Goal: Transaction & Acquisition: Book appointment/travel/reservation

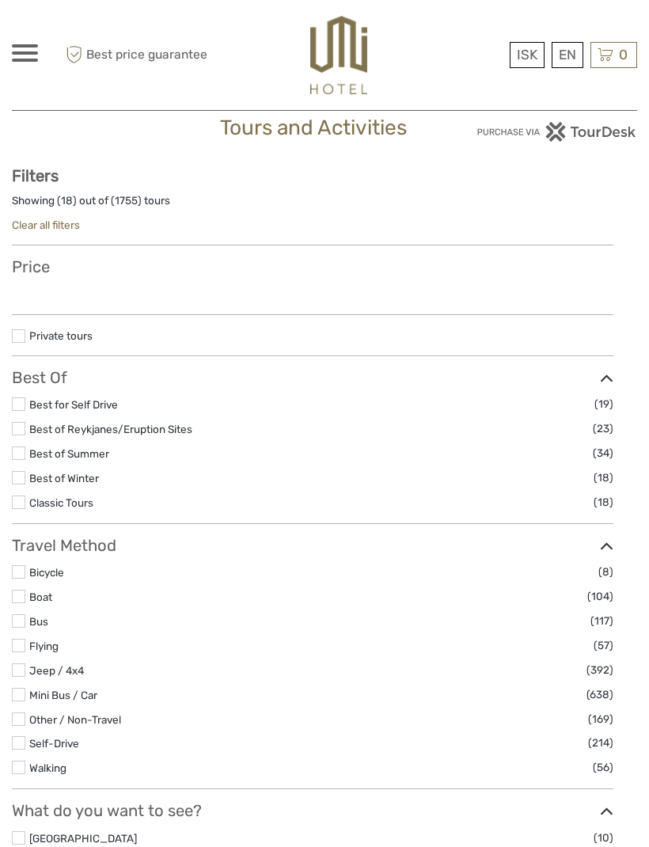
scroll to position [54, 0]
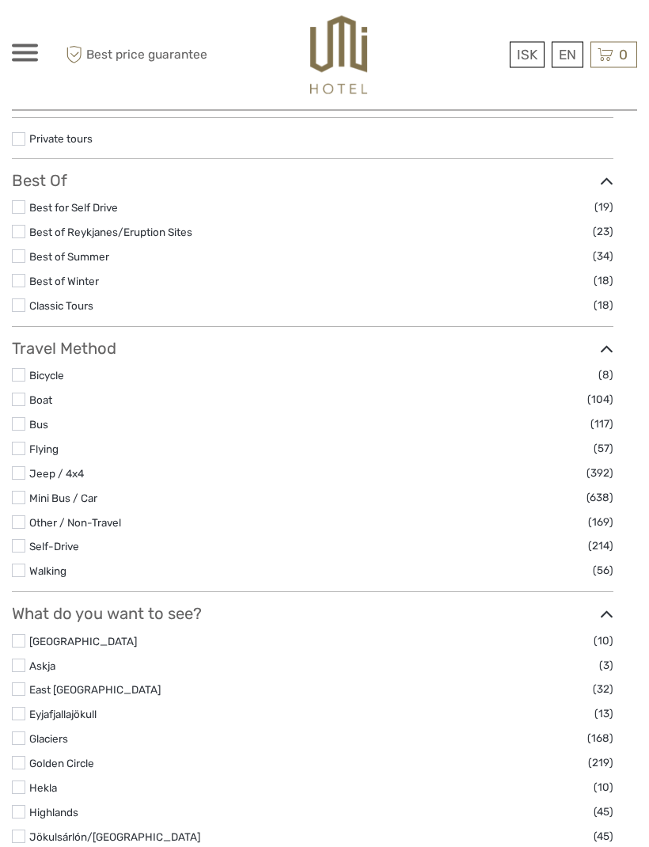
select select
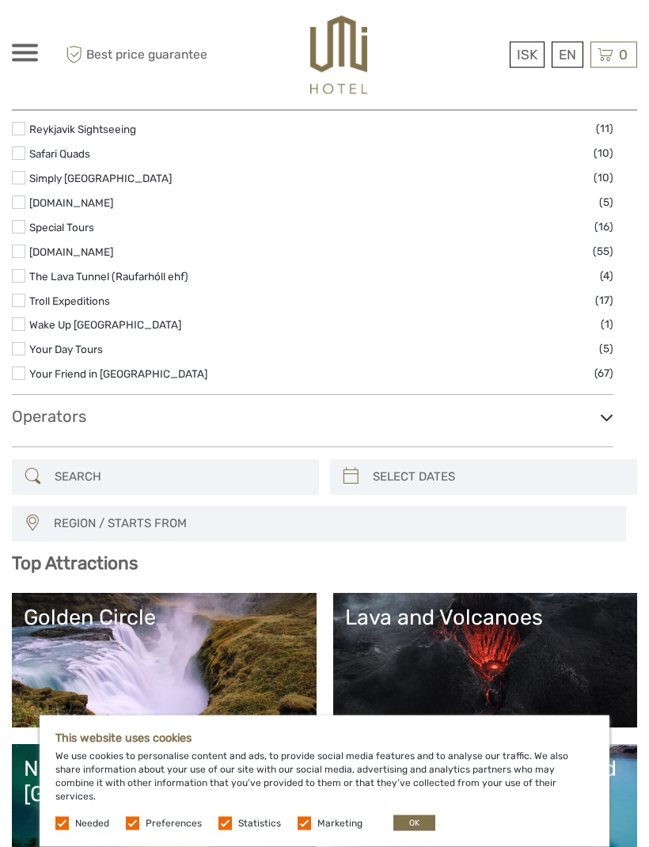
scroll to position [2606, 0]
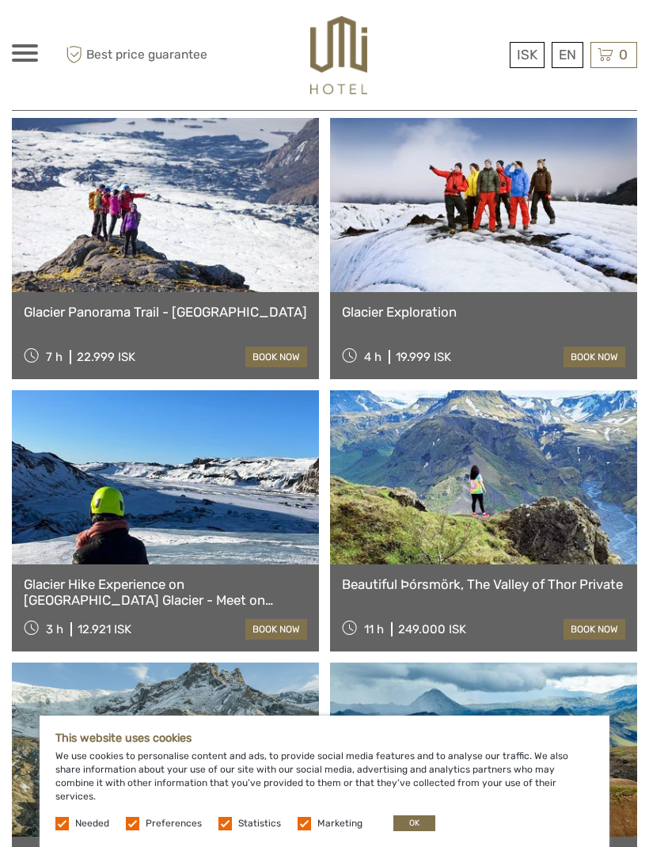
scroll to position [4126, 0]
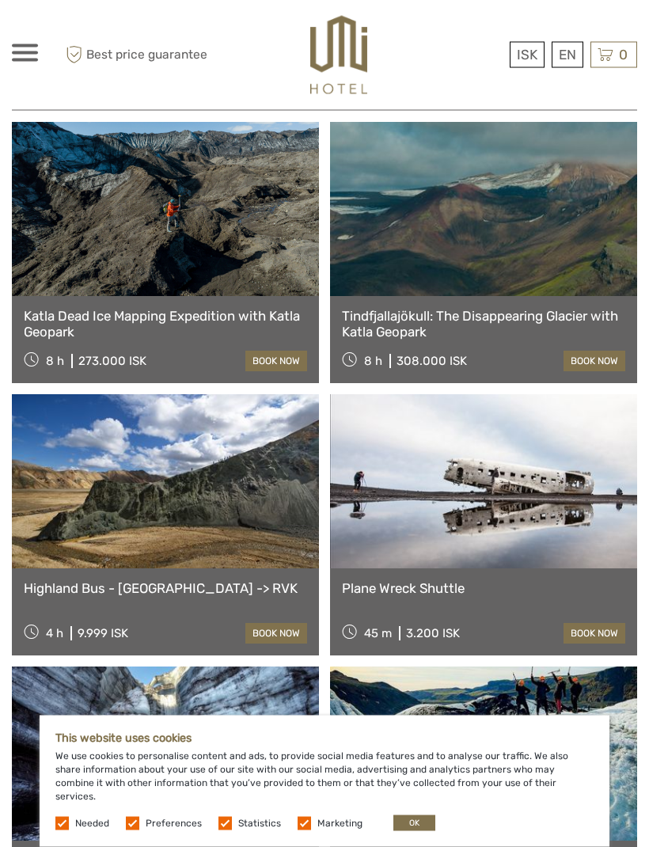
scroll to position [6303, 0]
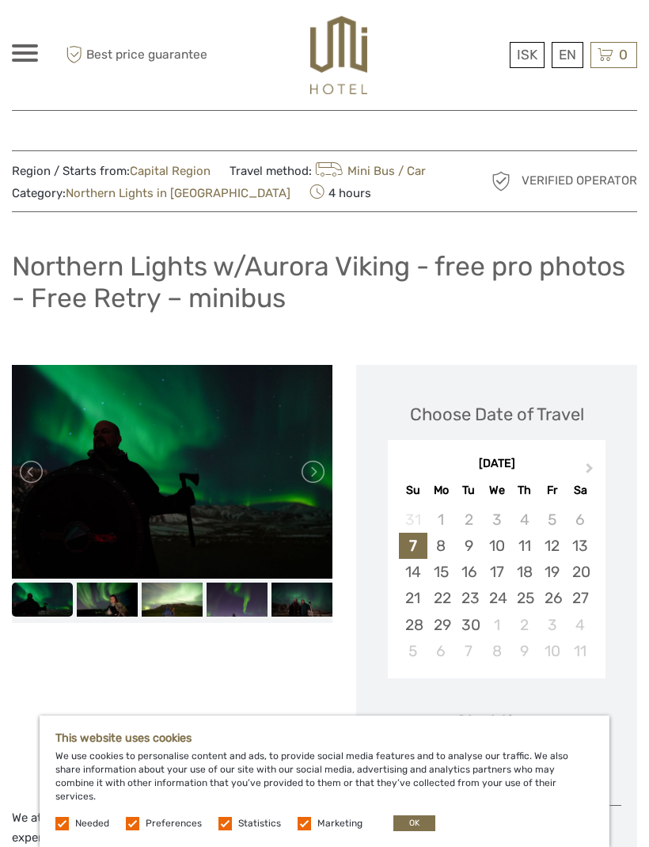
click at [322, 471] on link at bounding box center [311, 471] width 25 height 25
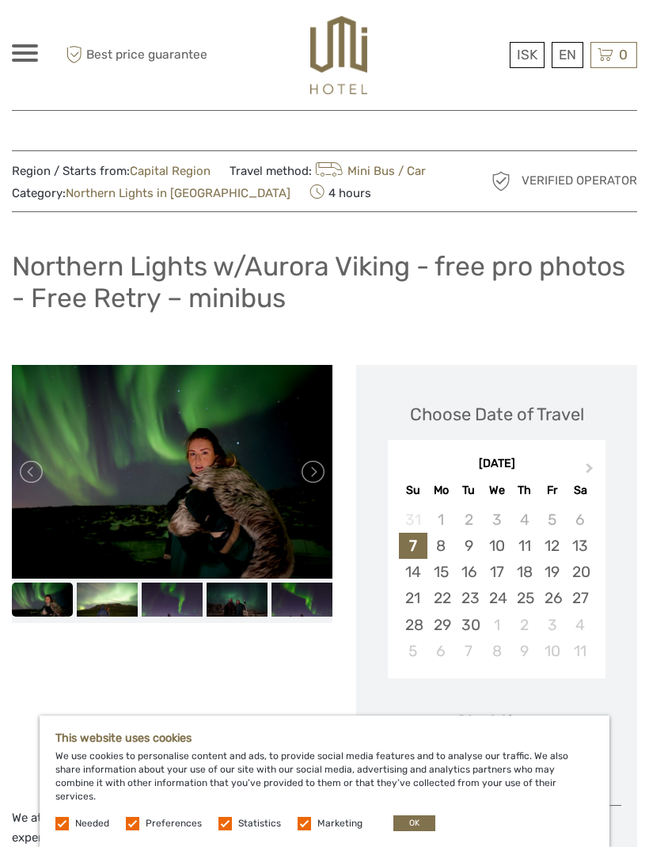
click at [313, 470] on link at bounding box center [311, 471] width 25 height 25
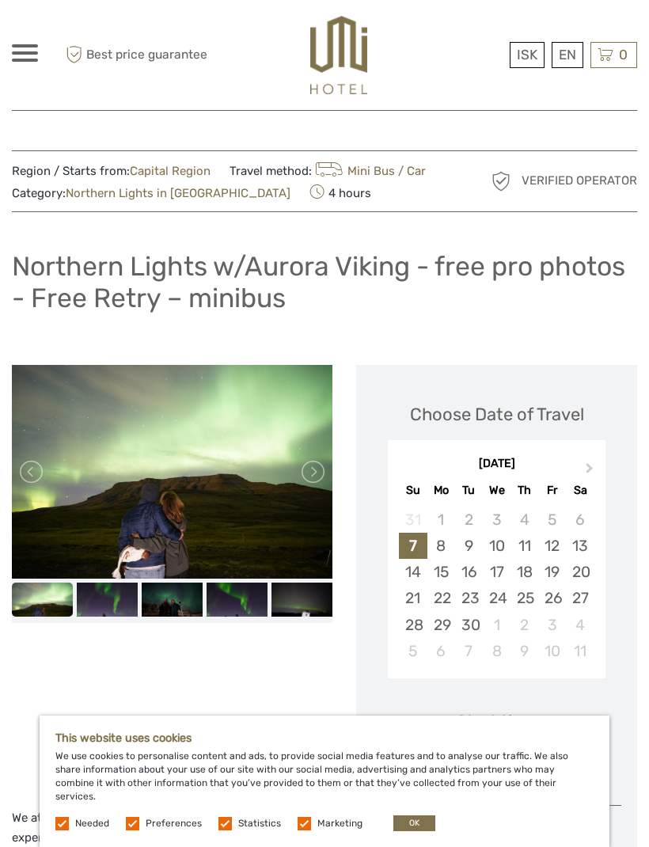
click at [314, 470] on link at bounding box center [311, 471] width 25 height 25
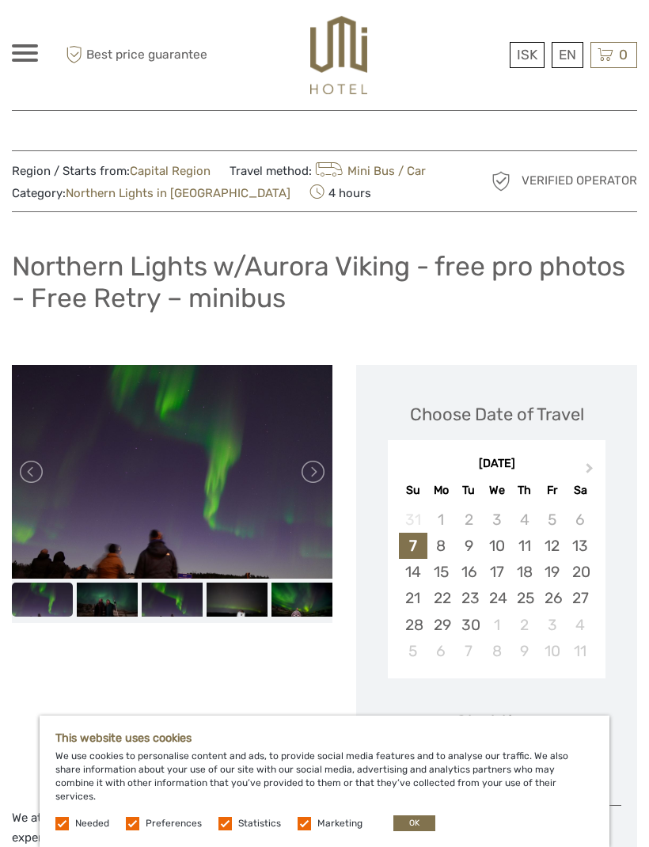
click at [317, 471] on link at bounding box center [311, 471] width 25 height 25
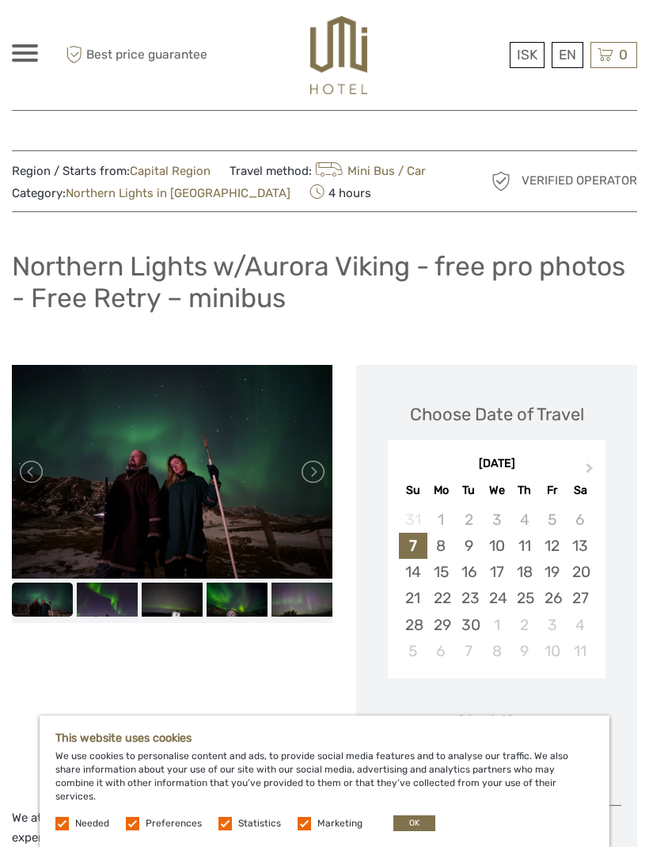
click at [316, 473] on link at bounding box center [311, 471] width 25 height 25
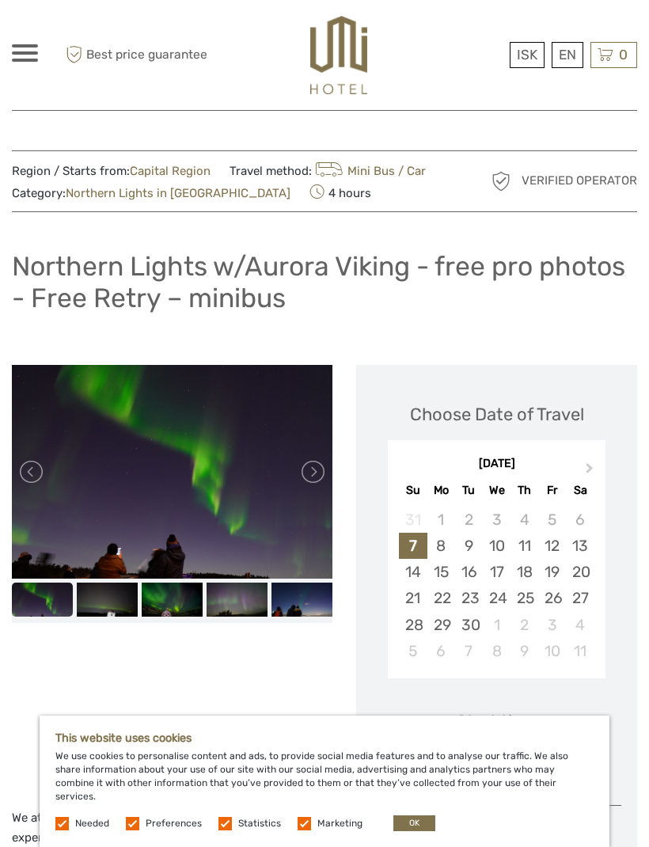
click at [319, 475] on link at bounding box center [311, 471] width 25 height 25
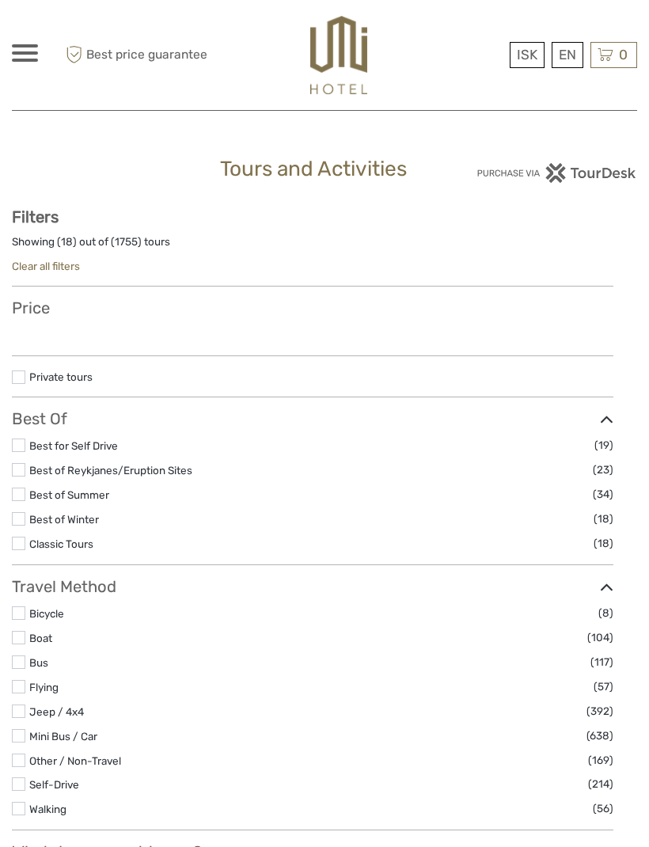
select select
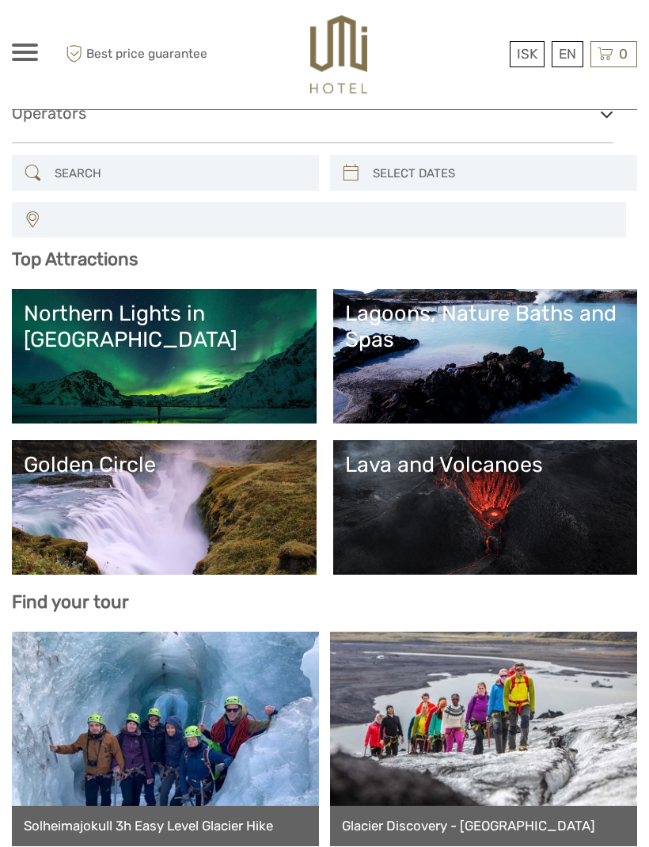
select select
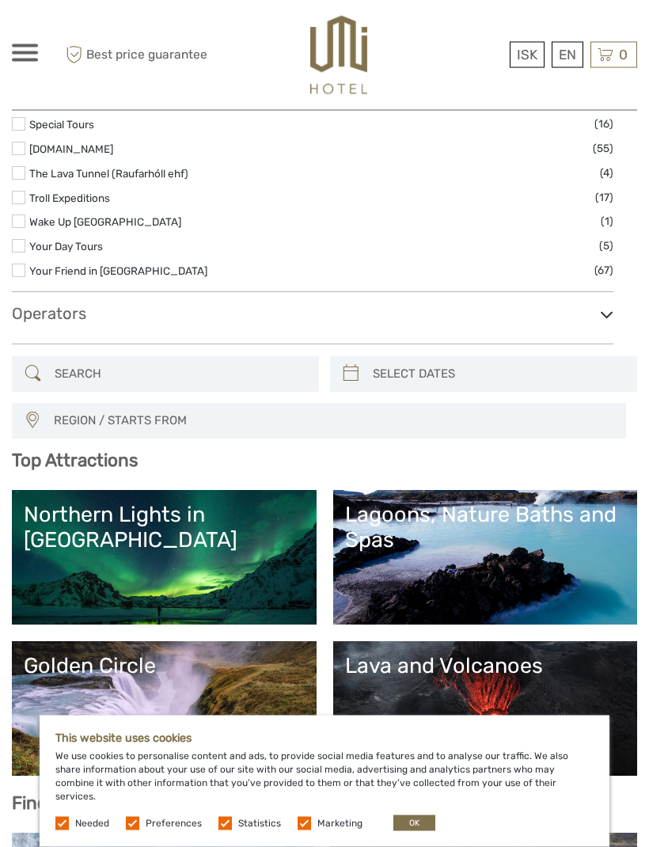
scroll to position [2714, 0]
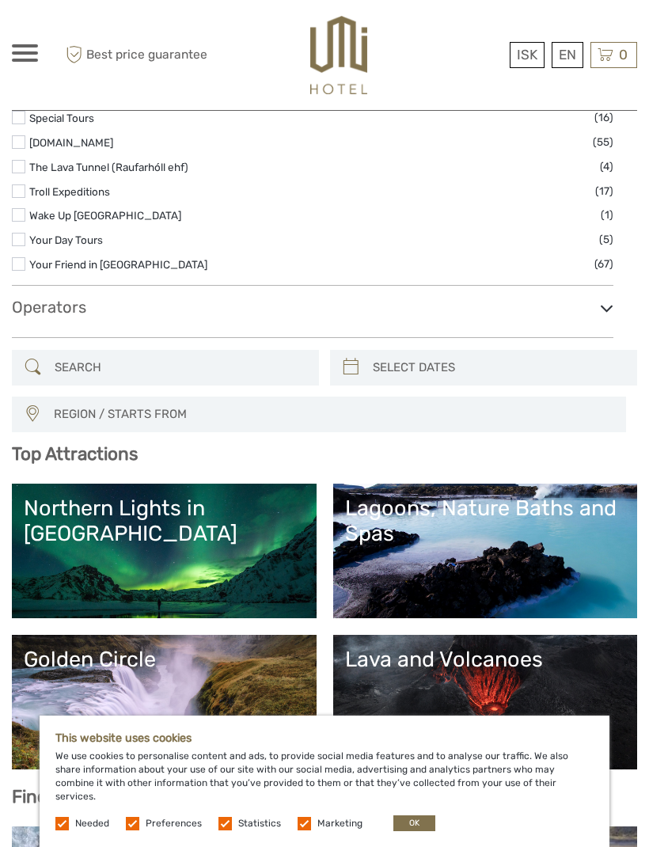
click at [25, 271] on label at bounding box center [18, 263] width 13 height 13
click at [0, 0] on input "checkbox" at bounding box center [0, 0] width 0 height 0
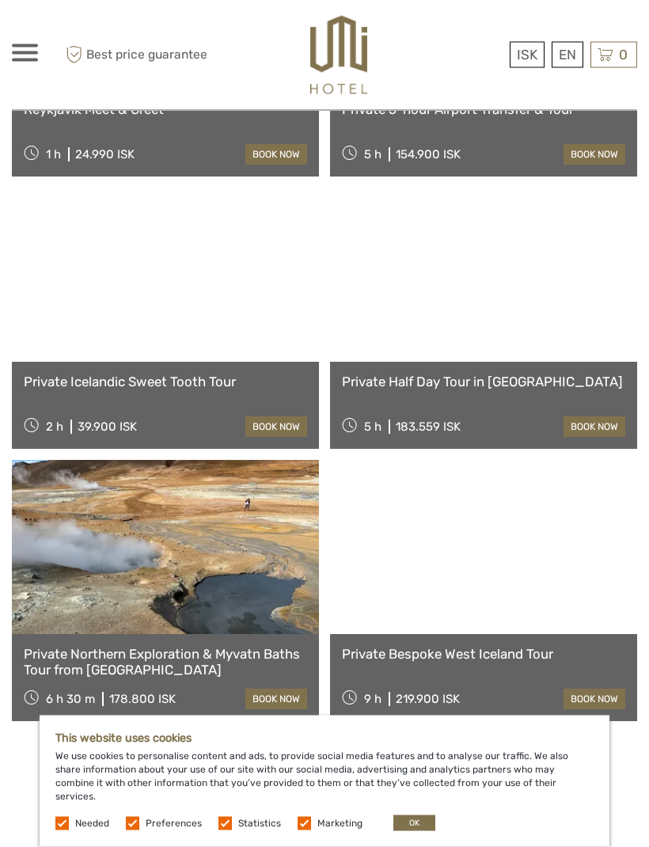
scroll to position [2153, 0]
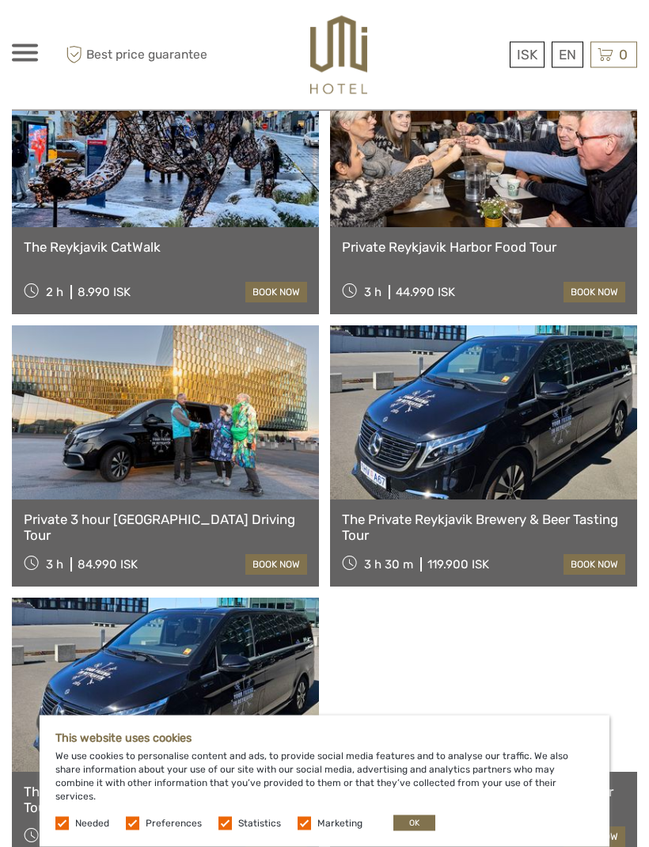
scroll to position [3334, 0]
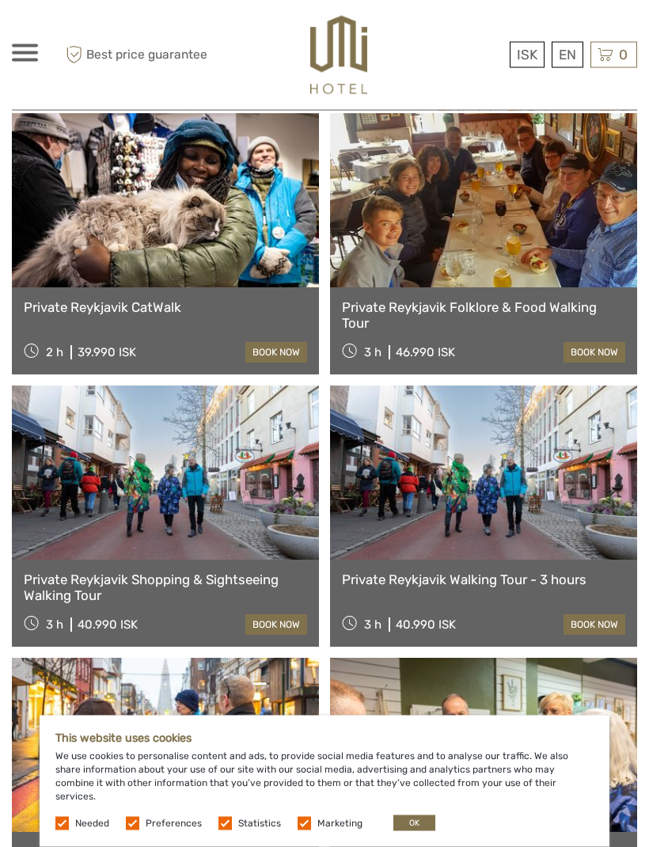
scroll to position [4637, 0]
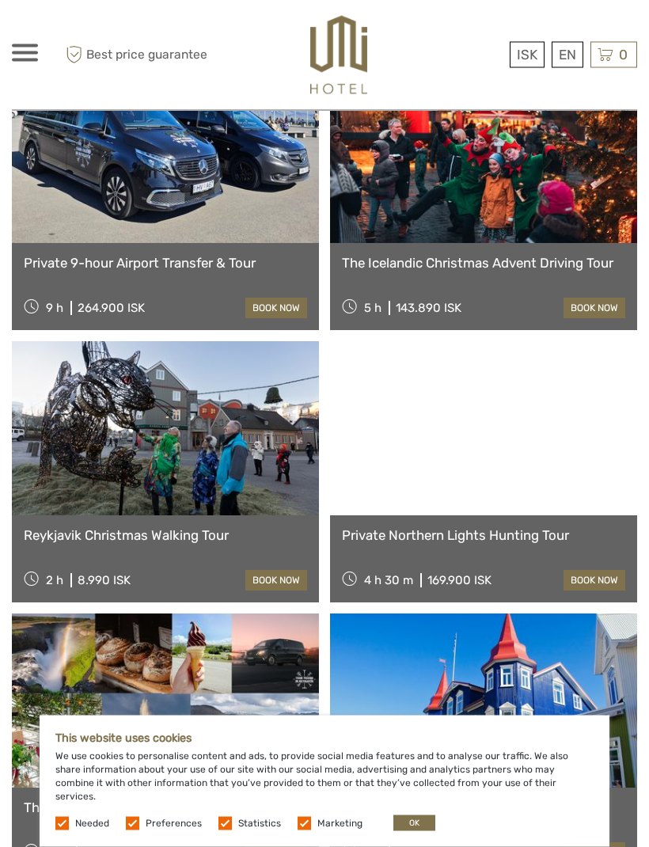
scroll to position [7133, 0]
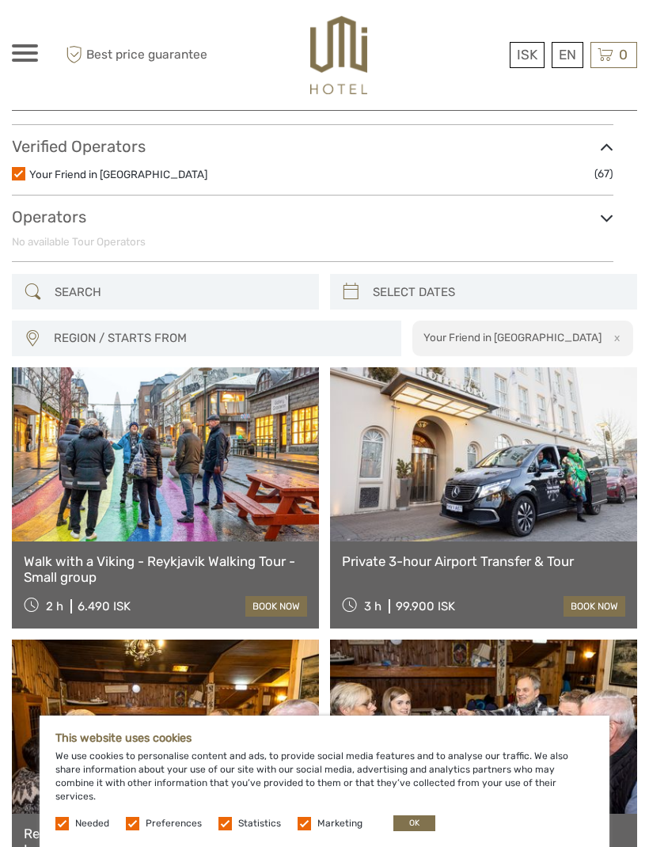
scroll to position [0, 0]
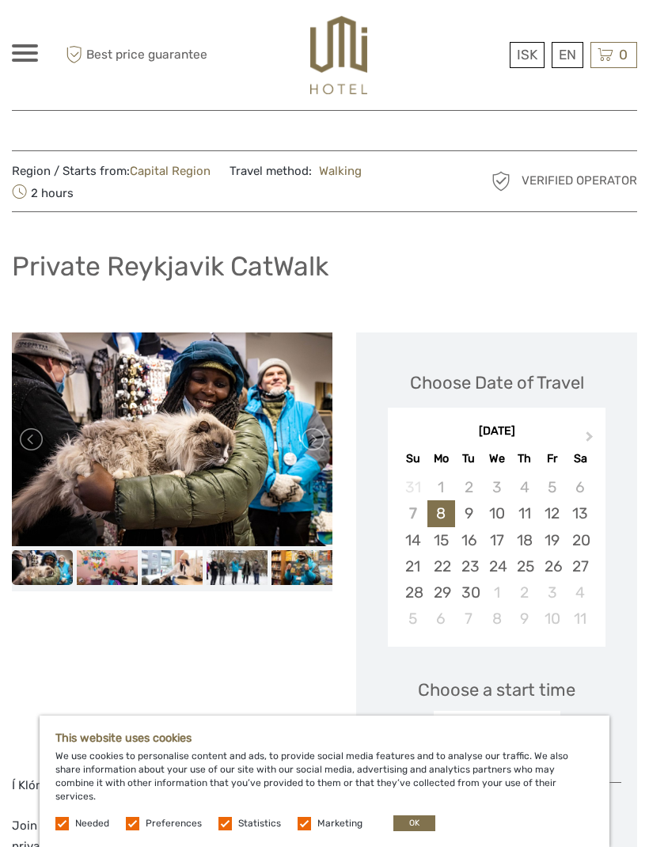
click at [323, 434] on link at bounding box center [311, 439] width 25 height 25
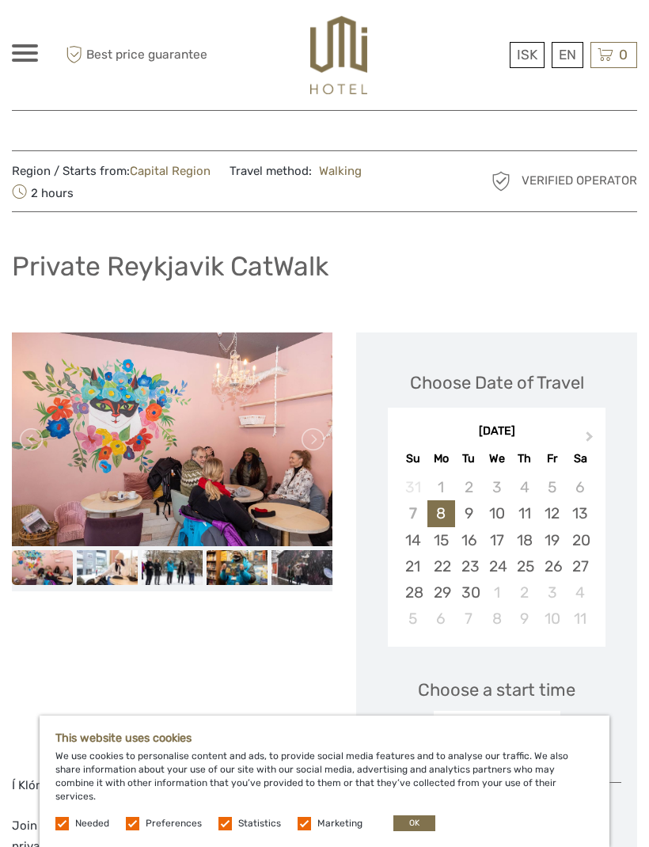
click at [324, 449] on link at bounding box center [311, 439] width 25 height 25
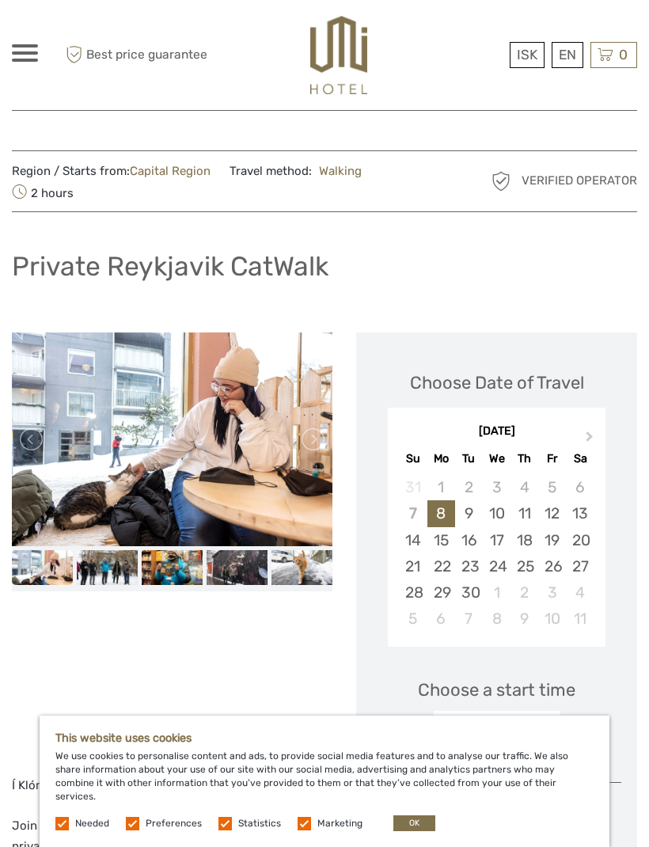
click at [316, 449] on link at bounding box center [311, 439] width 25 height 25
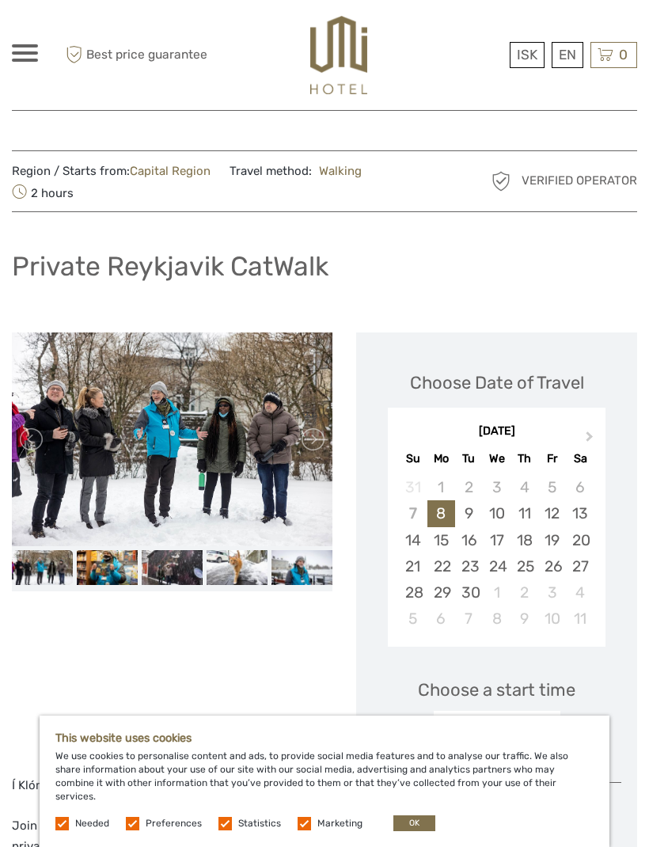
click at [314, 444] on link at bounding box center [311, 439] width 25 height 25
